Goal: Obtain resource: Obtain resource

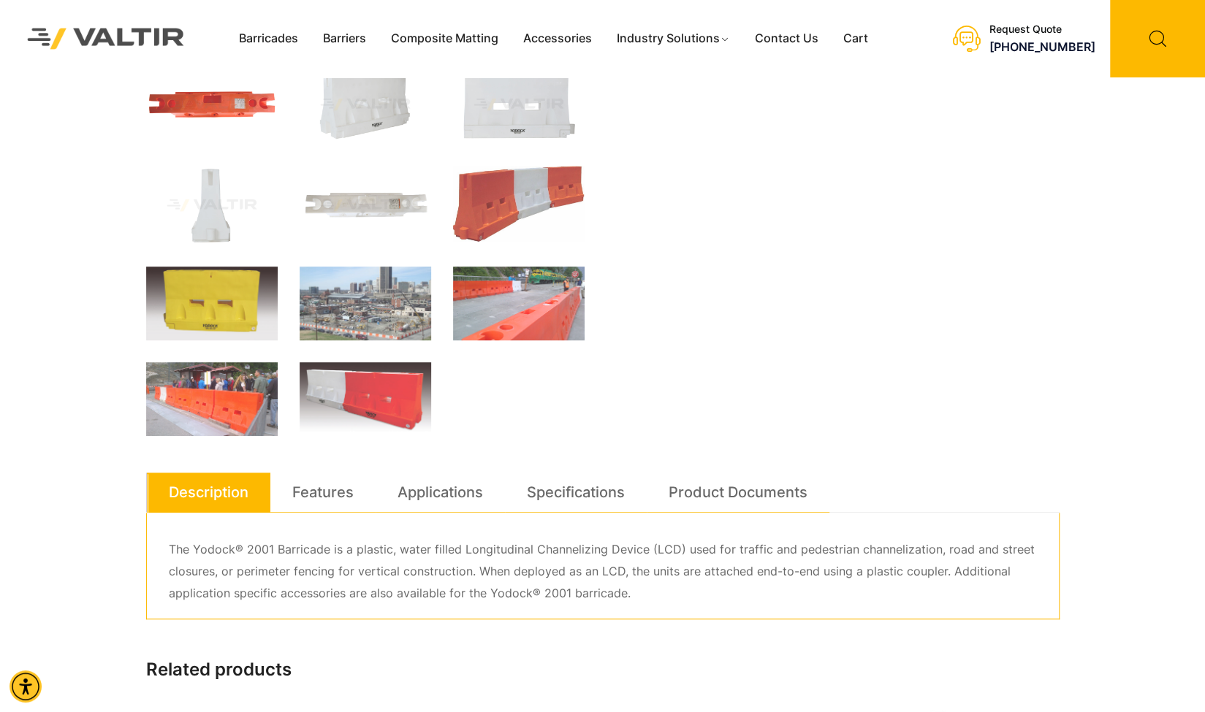
scroll to position [438, 0]
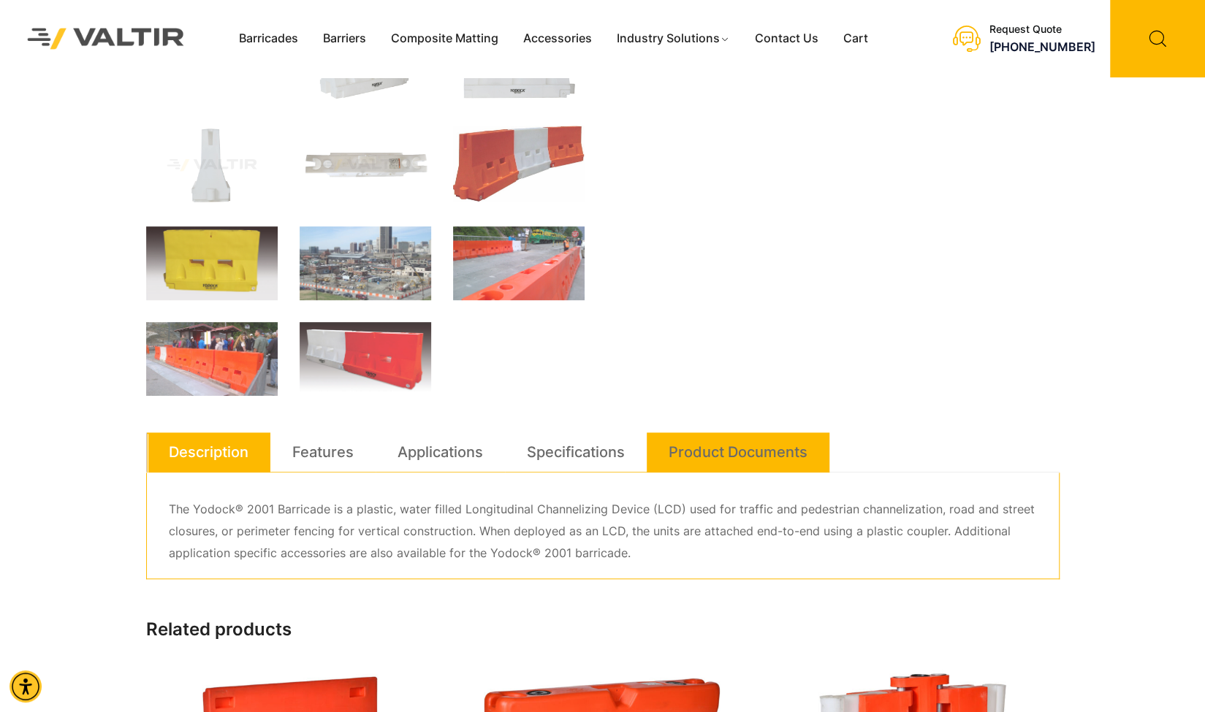
click at [698, 445] on link "Product Documents" at bounding box center [737, 451] width 139 height 39
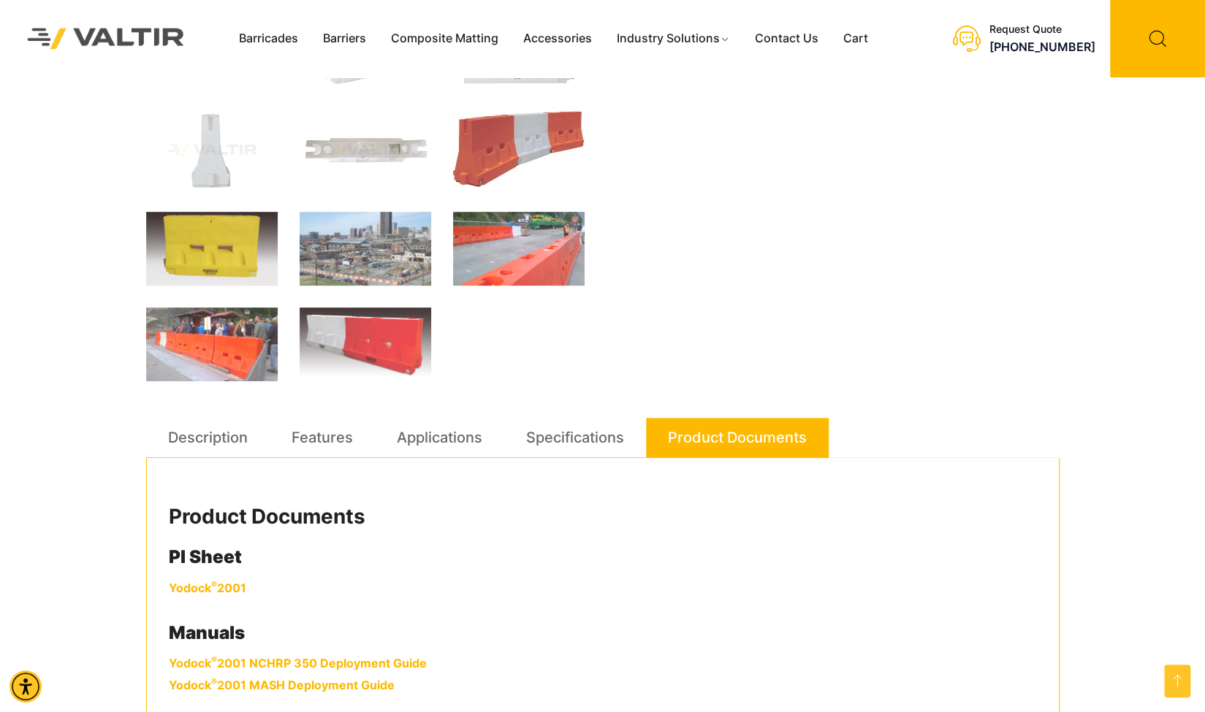
scroll to position [730, 0]
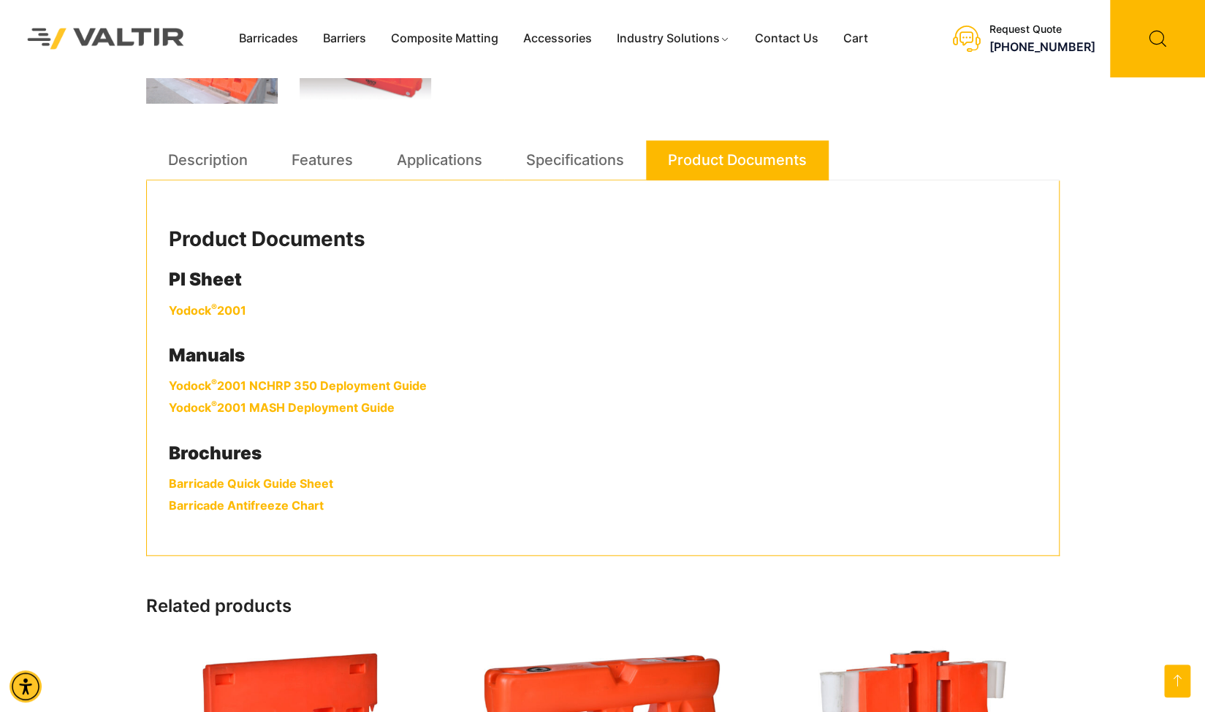
click at [216, 308] on link "Yodock ® 2001" at bounding box center [207, 310] width 77 height 15
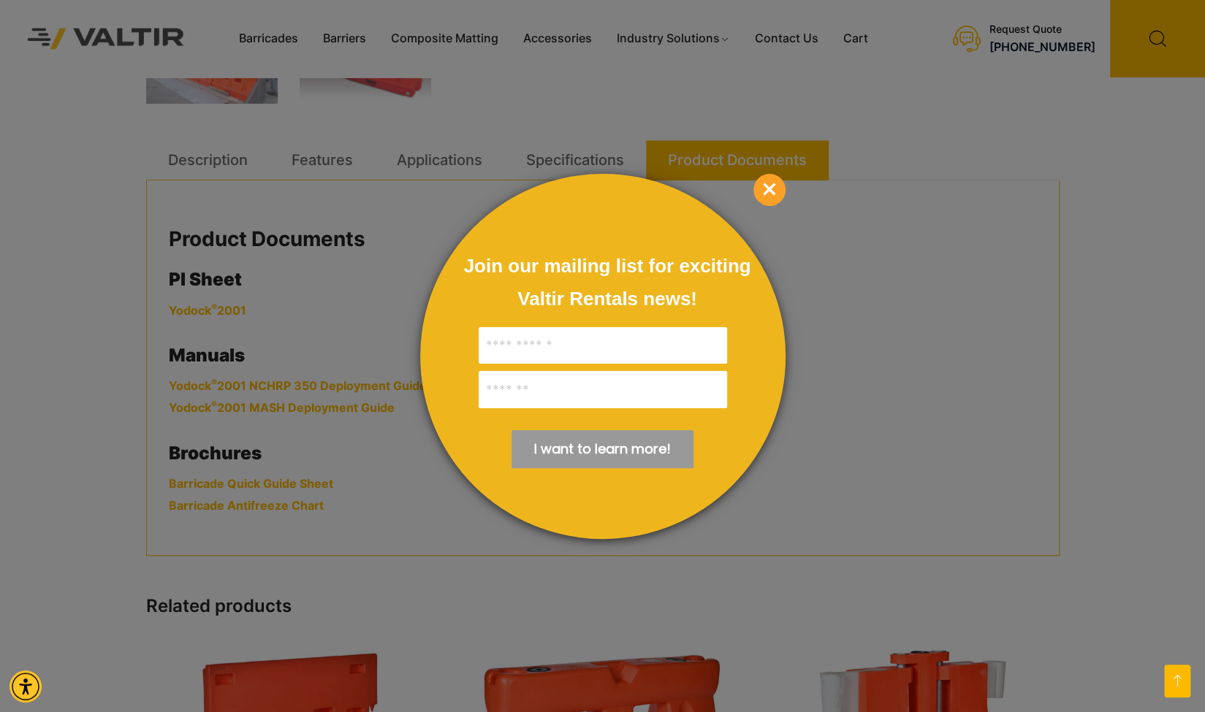
click at [766, 190] on span "×" at bounding box center [769, 190] width 32 height 32
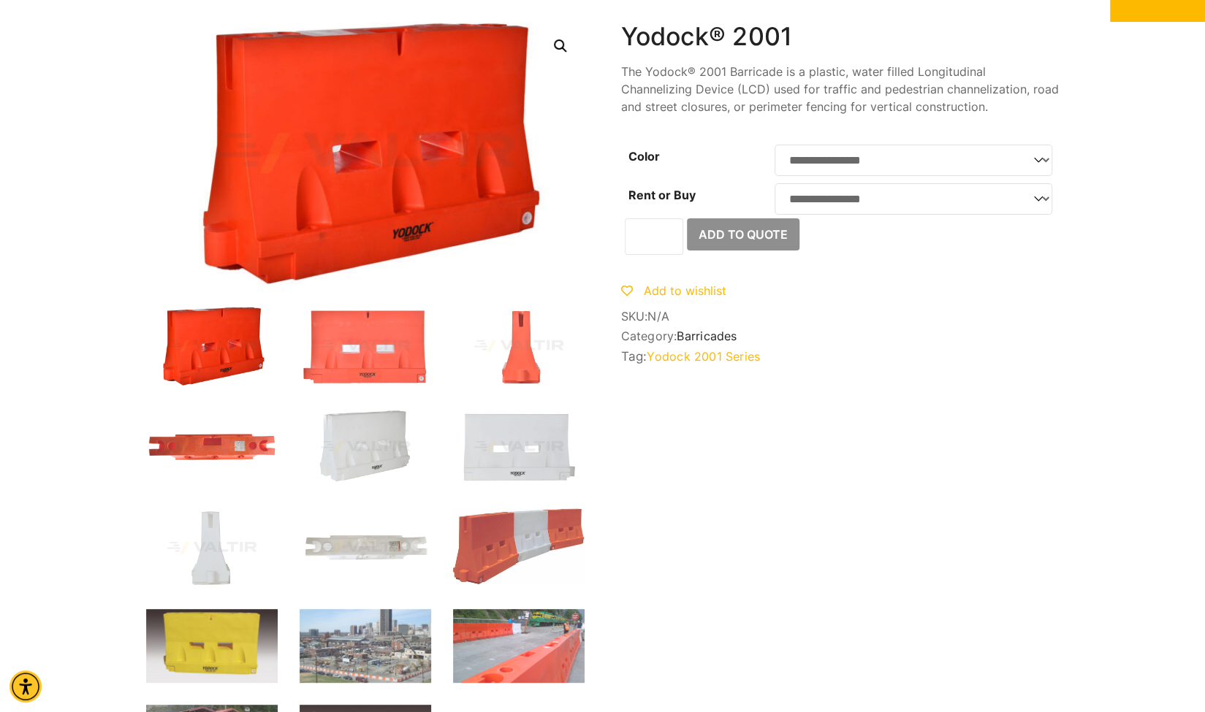
scroll to position [0, 0]
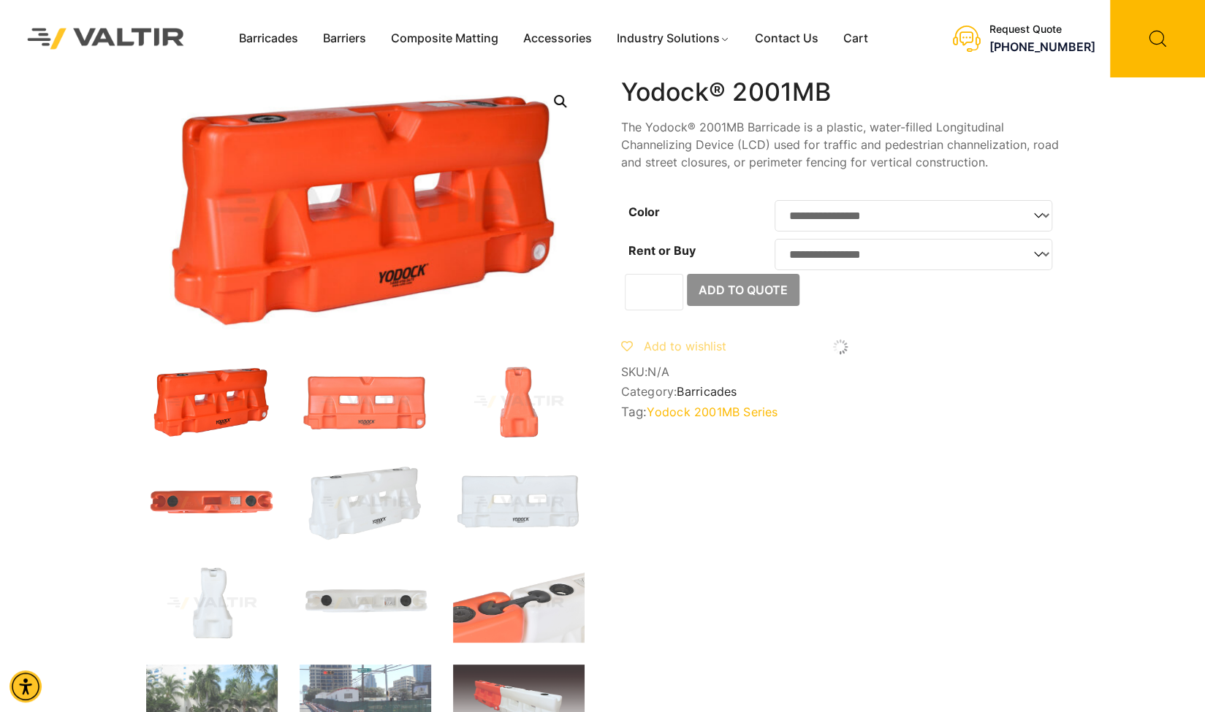
scroll to position [292, 0]
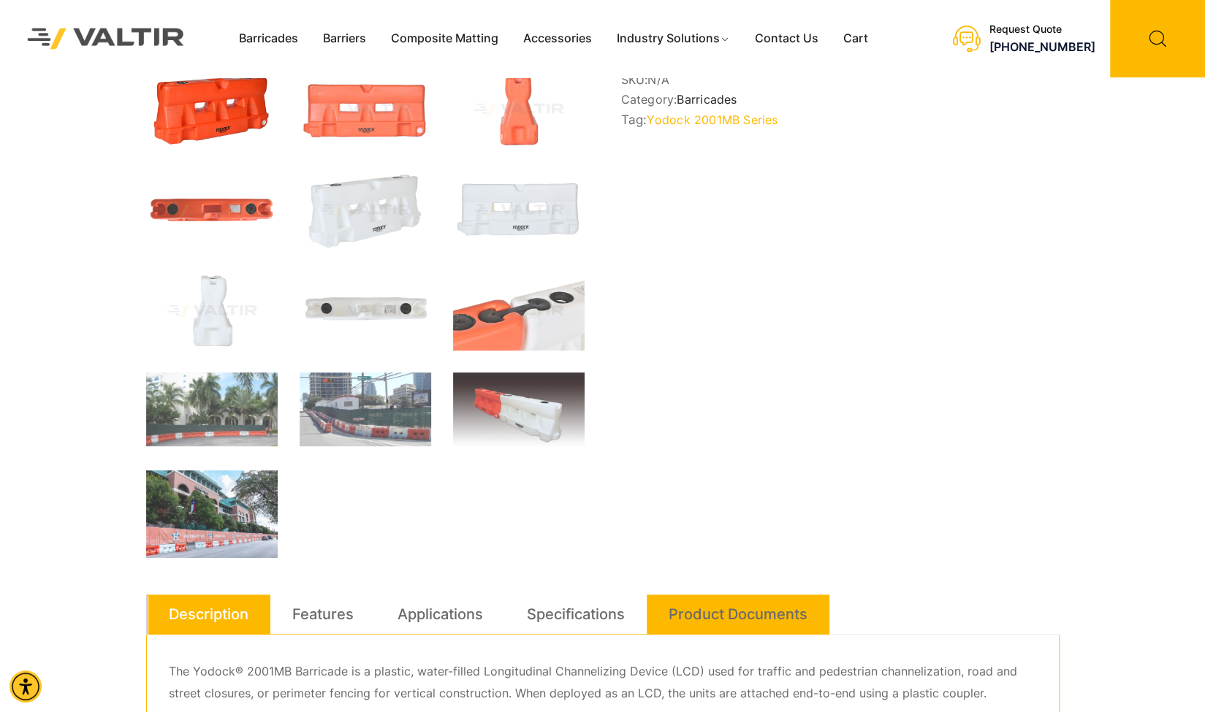
click at [727, 614] on link "Product Documents" at bounding box center [737, 614] width 139 height 39
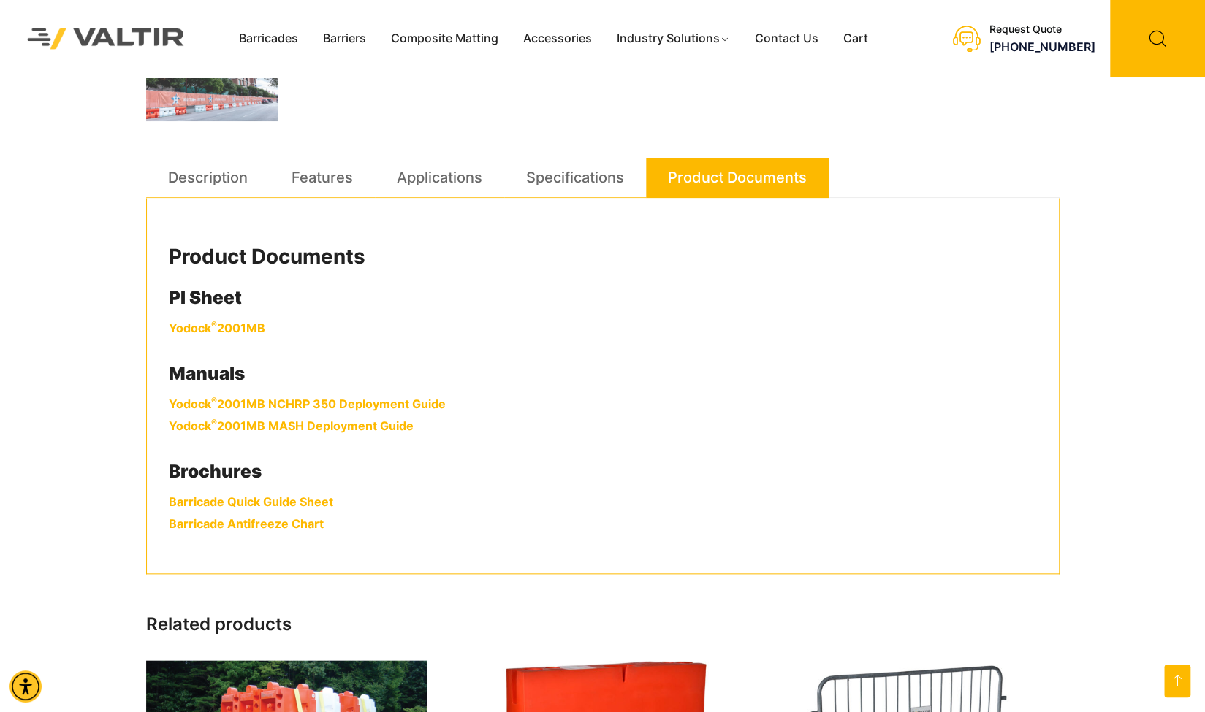
scroll to position [730, 0]
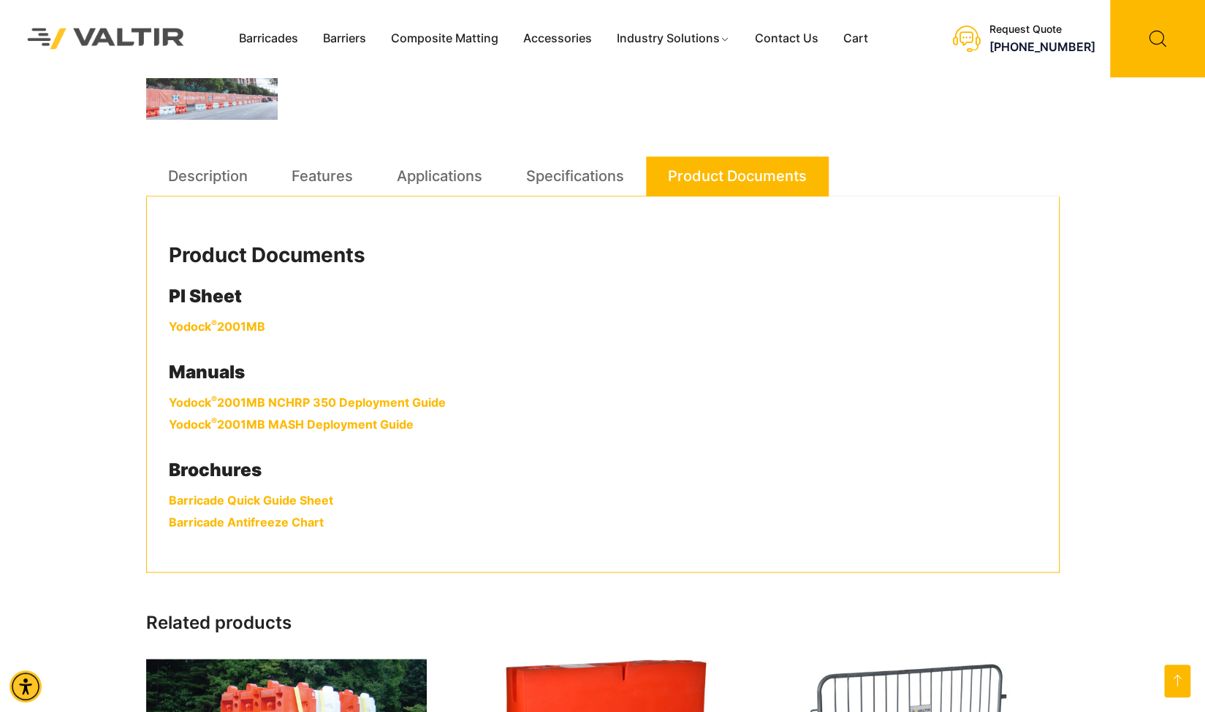
click at [229, 327] on link "Yodock ® 2001MB" at bounding box center [217, 326] width 96 height 15
